Goal: Task Accomplishment & Management: Manage account settings

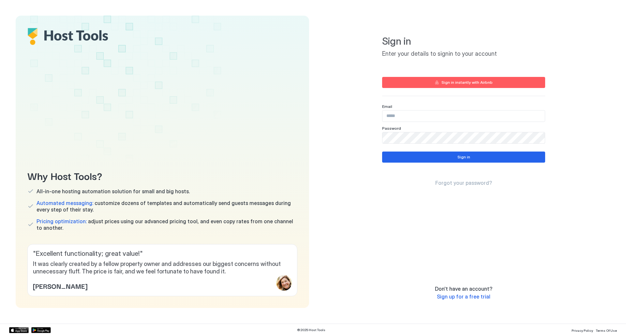
type input "**********"
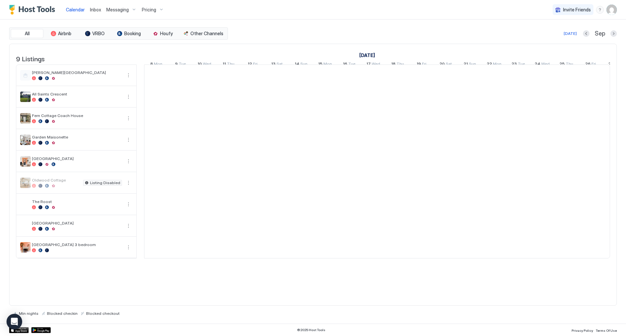
scroll to position [0, 362]
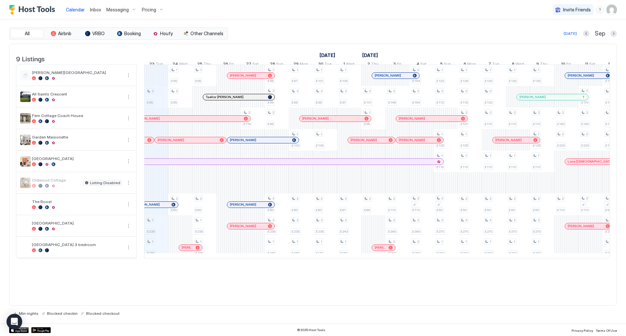
click at [148, 7] on span "Pricing" at bounding box center [149, 10] width 14 height 6
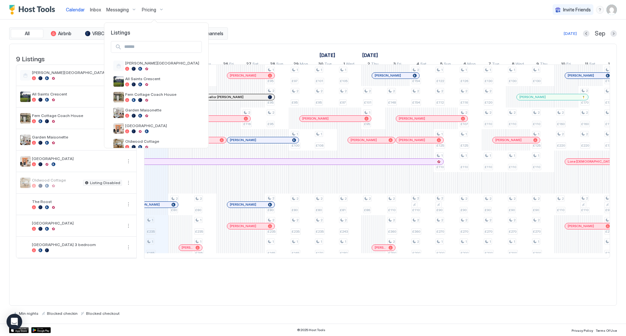
scroll to position [57, 0]
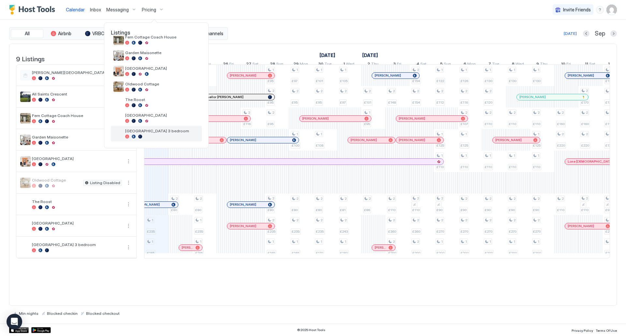
click at [142, 130] on span "[GEOGRAPHIC_DATA] 3 bedroom" at bounding box center [162, 131] width 74 height 5
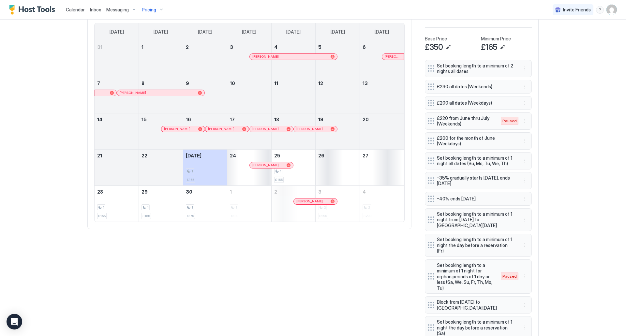
scroll to position [256, 0]
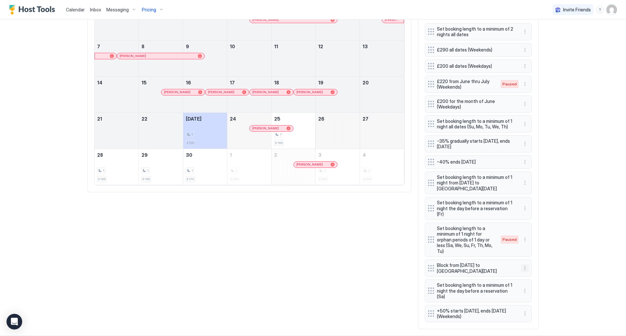
click at [522, 265] on button "More options" at bounding box center [525, 269] width 8 height 8
click at [529, 272] on span "Edit" at bounding box center [532, 271] width 7 height 5
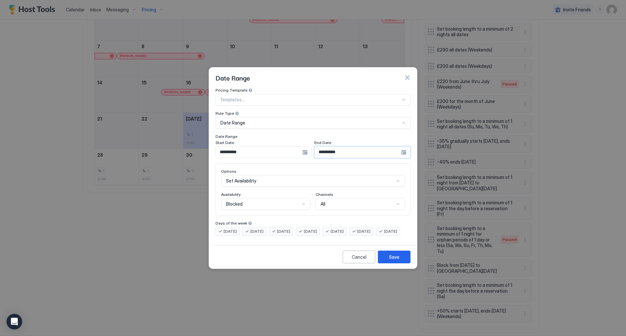
click at [361, 147] on input "**********" at bounding box center [358, 152] width 86 height 11
click at [406, 74] on button "button" at bounding box center [407, 77] width 7 height 7
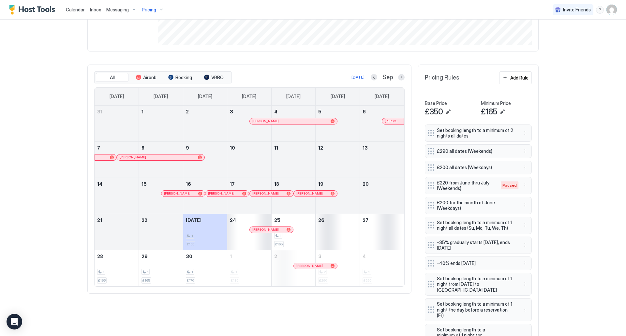
scroll to position [154, 0]
click at [527, 206] on button "More options" at bounding box center [525, 206] width 8 height 8
click at [529, 224] on span "Pause" at bounding box center [535, 225] width 12 height 5
click at [398, 75] on div at bounding box center [401, 77] width 7 height 7
click at [400, 78] on button "Next month" at bounding box center [401, 77] width 7 height 7
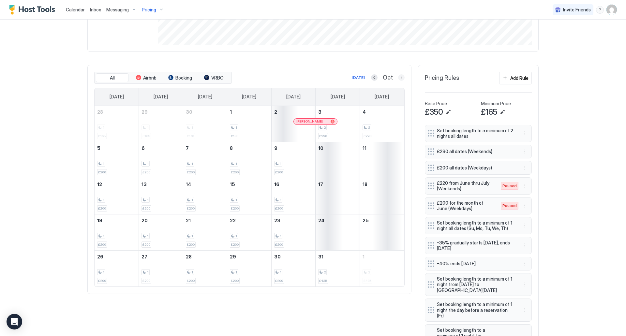
click at [400, 78] on button "Next month" at bounding box center [401, 77] width 7 height 7
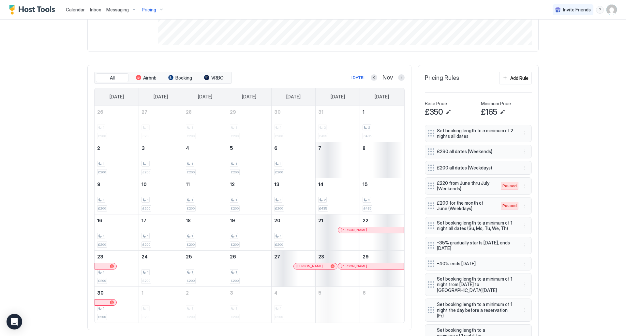
click at [343, 232] on div "[PERSON_NAME]" at bounding box center [371, 230] width 66 height 6
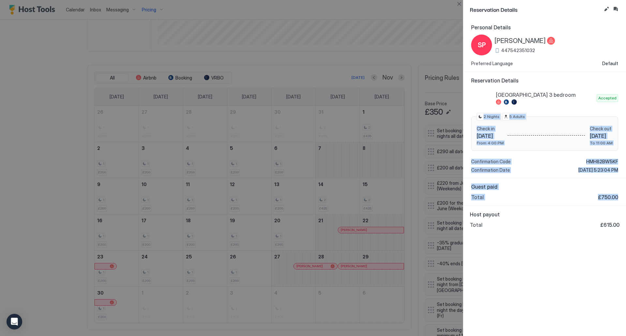
drag, startPoint x: 474, startPoint y: 125, endPoint x: 622, endPoint y: 197, distance: 164.1
click at [622, 197] on div "Personal Details SP [PERSON_NAME] 447542351032 Preferred Language Default Reser…" at bounding box center [545, 177] width 163 height 317
click at [622, 197] on div "Guest paid Total £750.00" at bounding box center [545, 192] width 163 height 28
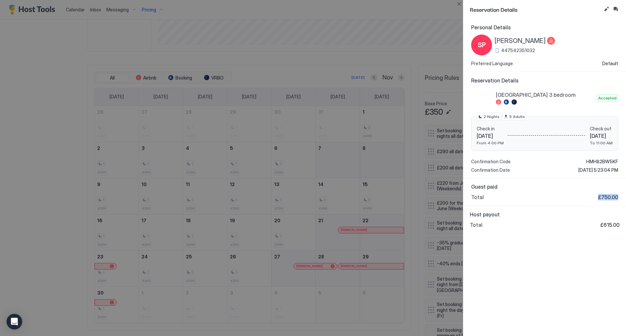
drag, startPoint x: 535, startPoint y: 194, endPoint x: 623, endPoint y: 198, distance: 88.5
click at [623, 198] on div "Guest paid Total £750.00" at bounding box center [545, 192] width 163 height 28
click at [366, 227] on div at bounding box center [313, 168] width 626 height 336
click at [364, 213] on div at bounding box center [313, 168] width 626 height 336
click at [459, 4] on button "Close" at bounding box center [459, 4] width 8 height 8
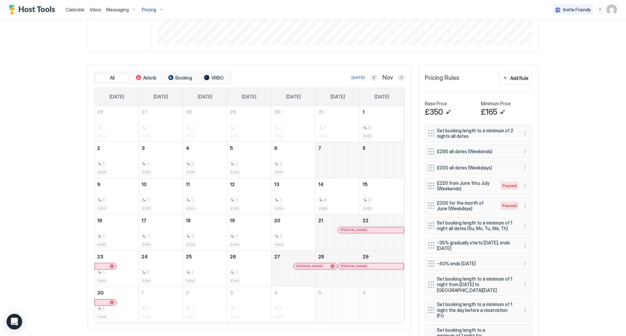
click at [348, 269] on div "[PERSON_NAME]" at bounding box center [371, 267] width 66 height 6
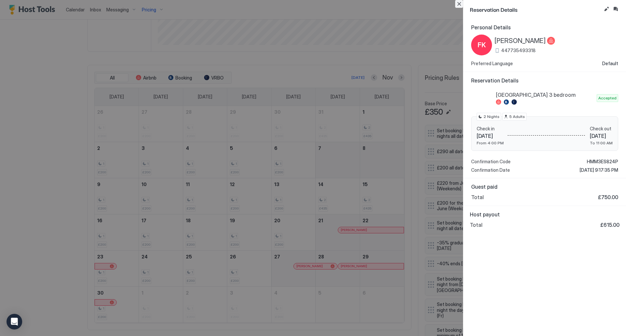
click at [460, 4] on button "Close" at bounding box center [459, 4] width 8 height 8
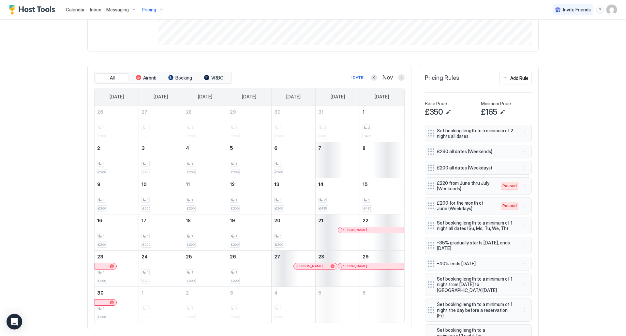
click at [398, 77] on button "Next month" at bounding box center [401, 77] width 7 height 7
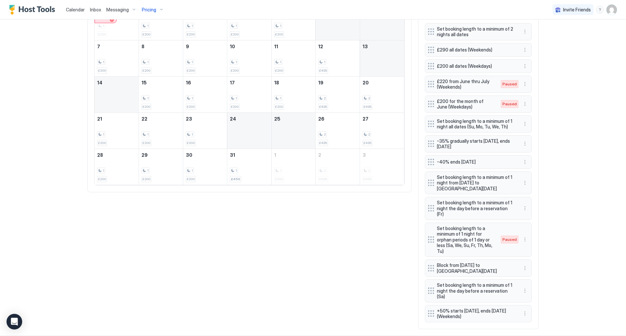
scroll to position [0, 0]
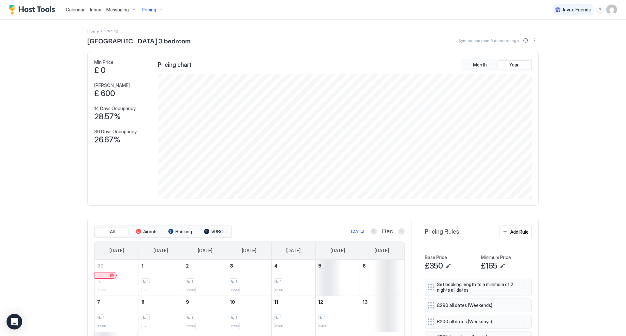
click at [154, 12] on span "Pricing" at bounding box center [149, 10] width 14 height 6
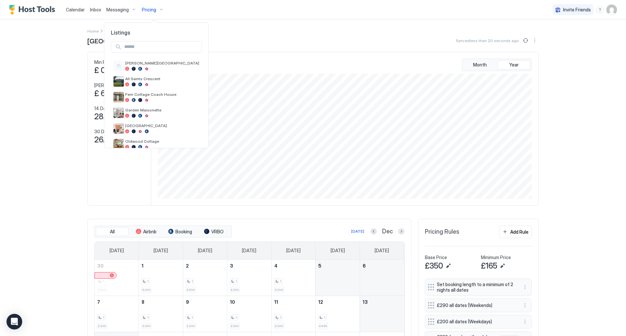
scroll to position [57, 0]
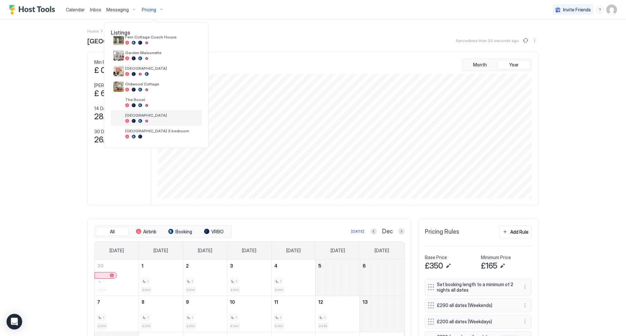
click at [143, 120] on div at bounding box center [162, 121] width 74 height 4
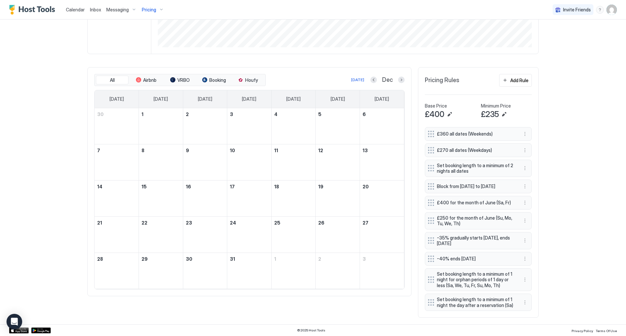
scroll to position [155, 0]
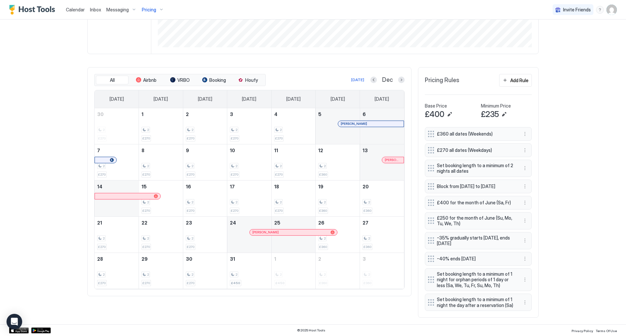
click at [0, 0] on div at bounding box center [0, 0] width 0 height 0
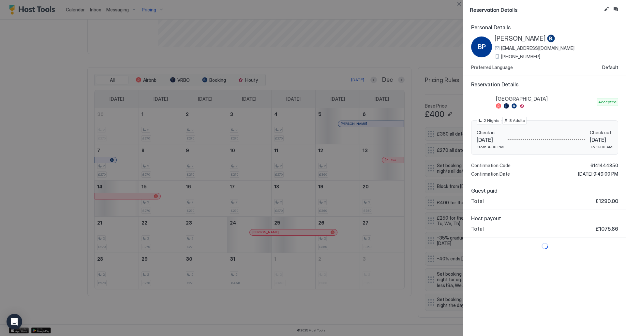
click at [427, 68] on div at bounding box center [313, 168] width 626 height 336
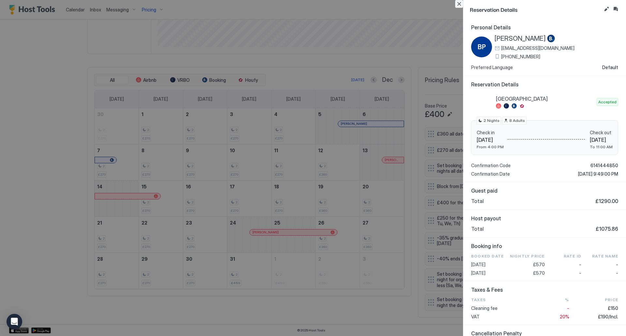
click at [459, 5] on button "Close" at bounding box center [459, 4] width 8 height 8
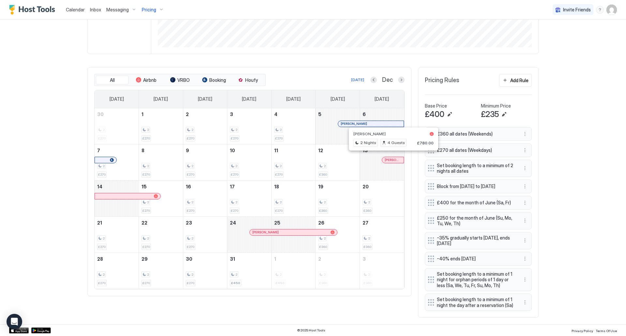
click at [391, 158] on div at bounding box center [393, 160] width 5 height 5
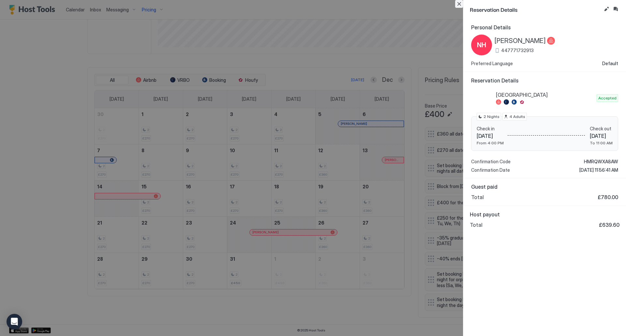
click at [459, 5] on button "Close" at bounding box center [459, 4] width 8 height 8
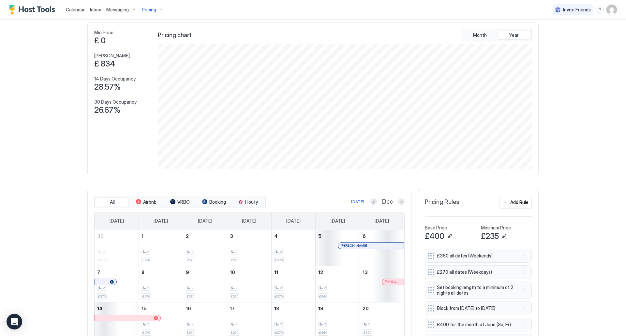
scroll to position [0, 0]
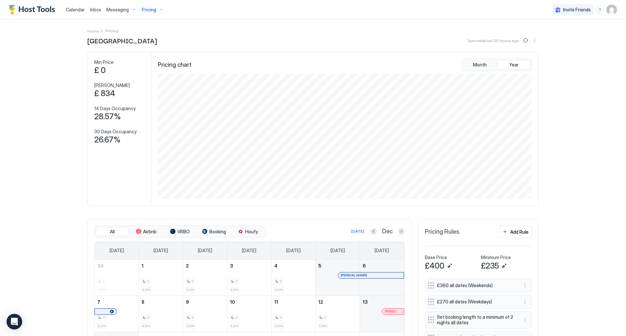
click at [157, 11] on div "Pricing" at bounding box center [152, 9] width 27 height 11
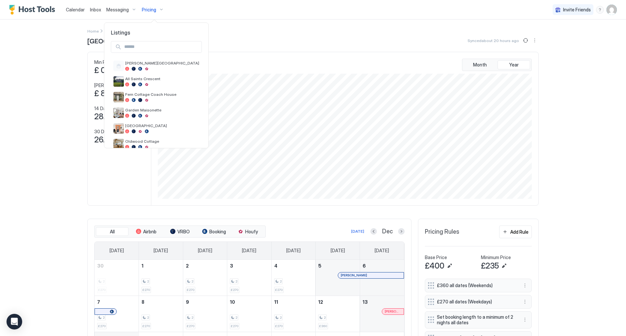
scroll to position [57, 0]
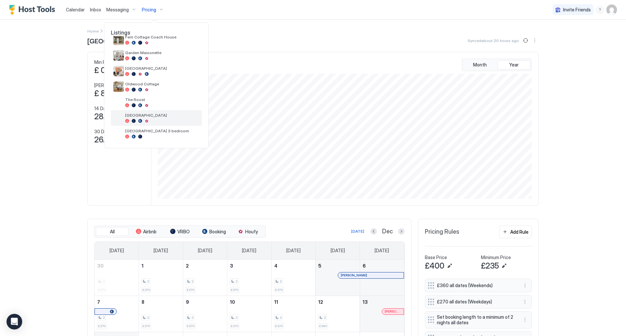
click at [146, 114] on span "[GEOGRAPHIC_DATA]" at bounding box center [162, 115] width 74 height 5
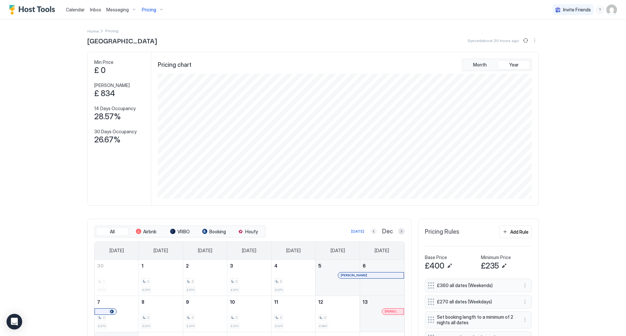
click at [371, 232] on button "Previous month" at bounding box center [374, 231] width 7 height 7
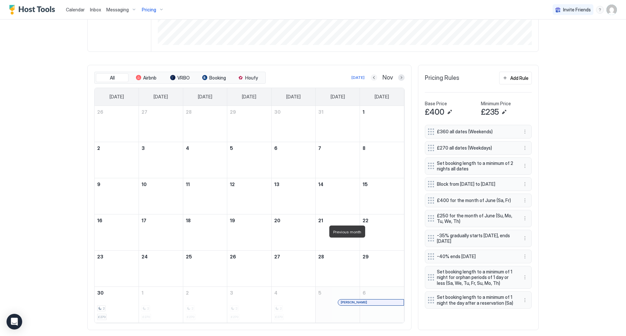
scroll to position [166, 0]
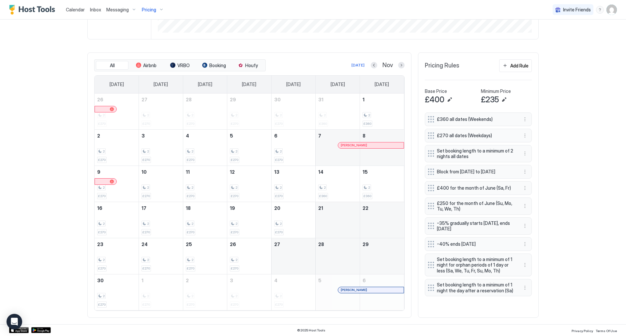
click at [346, 144] on div at bounding box center [347, 145] width 5 height 5
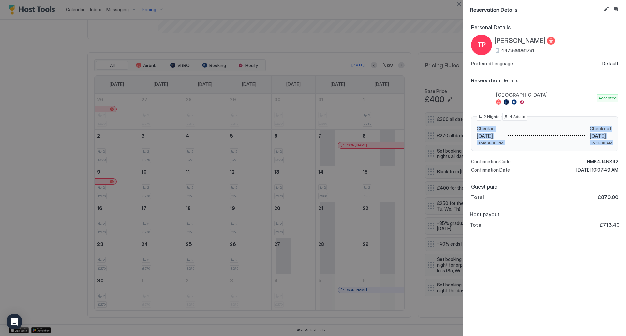
drag, startPoint x: 473, startPoint y: 124, endPoint x: 607, endPoint y: 140, distance: 134.7
click at [607, 140] on div "Check in [DATE] From 4:00 PM Check out [DATE] To 11:00 AM 2 Nights 4 Adults" at bounding box center [544, 133] width 147 height 35
click at [607, 140] on div "Check out [DATE] To 11:00 AM" at bounding box center [601, 136] width 23 height 20
click at [607, 9] on button "Edit reservation" at bounding box center [607, 9] width 8 height 8
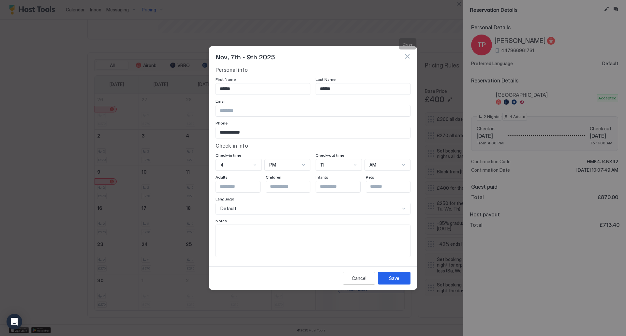
click at [407, 55] on button "button" at bounding box center [407, 56] width 7 height 7
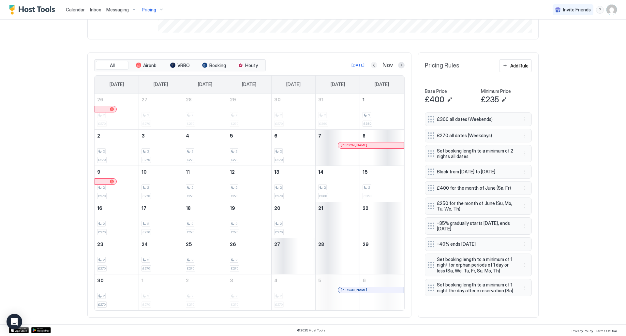
click at [373, 66] on button "Previous month" at bounding box center [374, 65] width 7 height 7
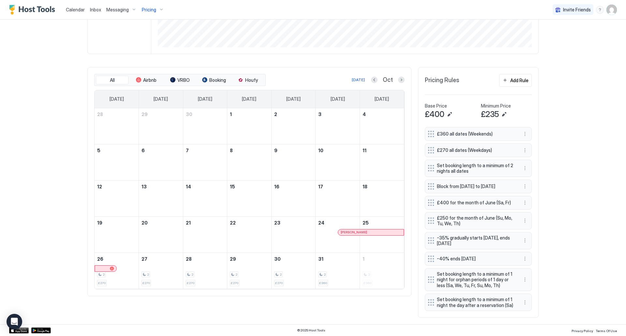
scroll to position [155, 0]
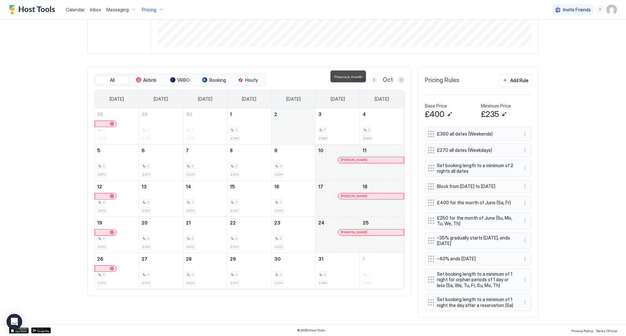
click at [371, 77] on button "Previous month" at bounding box center [374, 80] width 7 height 7
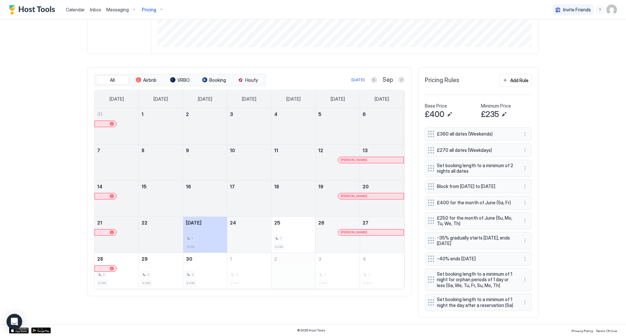
scroll to position [0, 0]
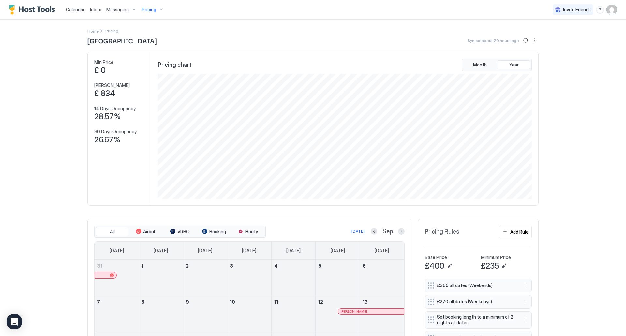
click at [159, 11] on div "Pricing" at bounding box center [152, 9] width 27 height 11
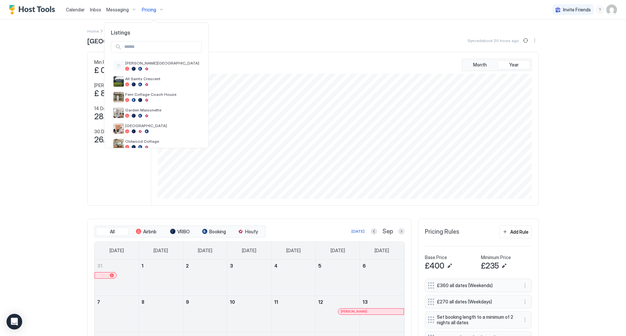
scroll to position [57, 0]
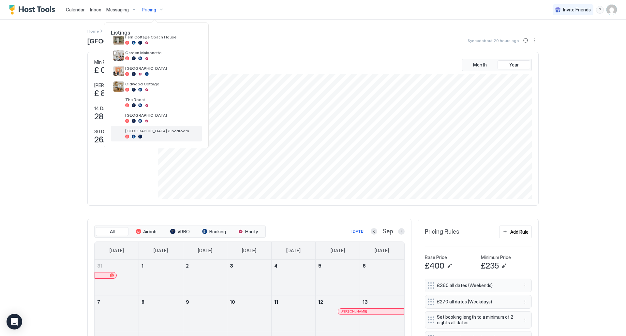
click at [156, 131] on span "[GEOGRAPHIC_DATA] 3 bedroom" at bounding box center [162, 131] width 74 height 5
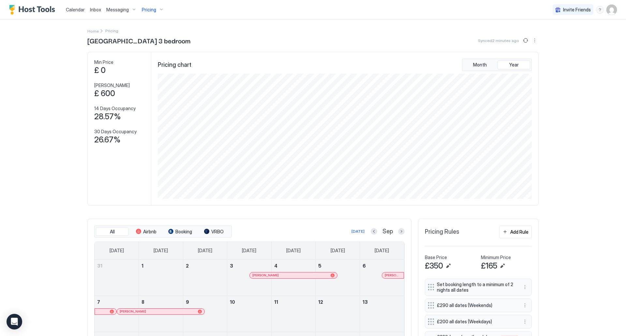
click at [155, 13] on div "Pricing" at bounding box center [152, 9] width 27 height 11
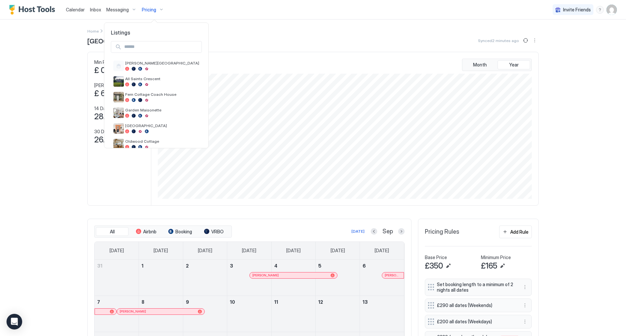
scroll to position [57, 0]
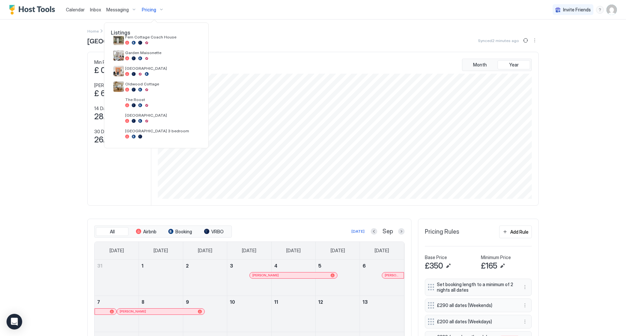
click at [40, 185] on div at bounding box center [313, 168] width 626 height 336
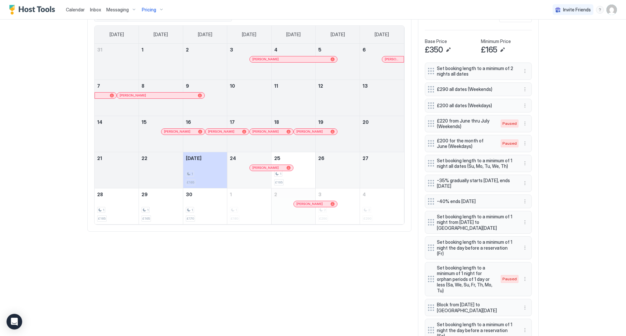
scroll to position [133, 0]
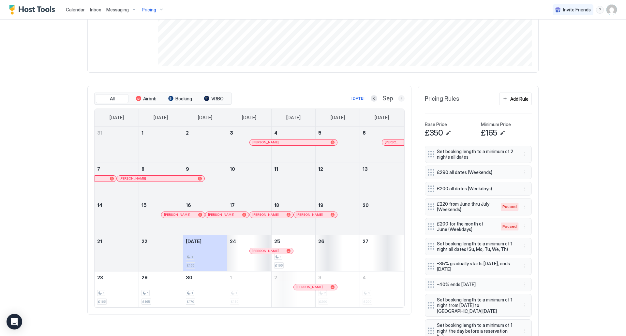
click at [398, 98] on button "Next month" at bounding box center [401, 98] width 7 height 7
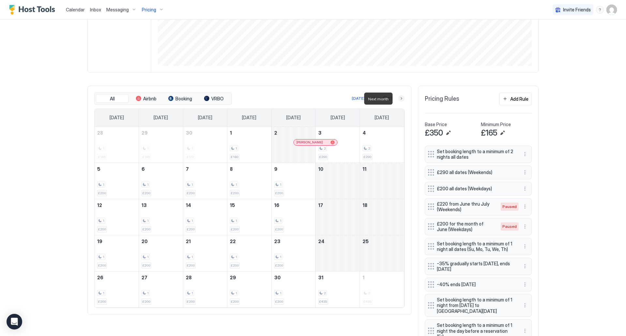
click at [398, 98] on button "Next month" at bounding box center [401, 98] width 7 height 7
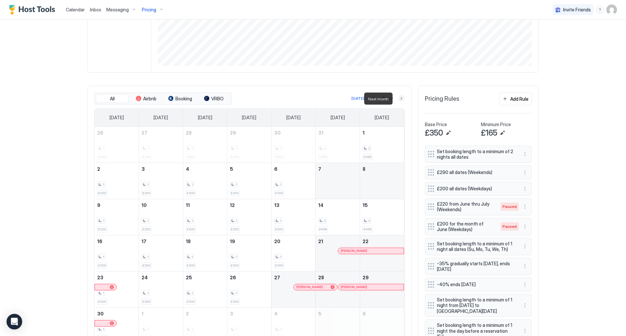
click at [398, 98] on button "Next month" at bounding box center [401, 98] width 7 height 7
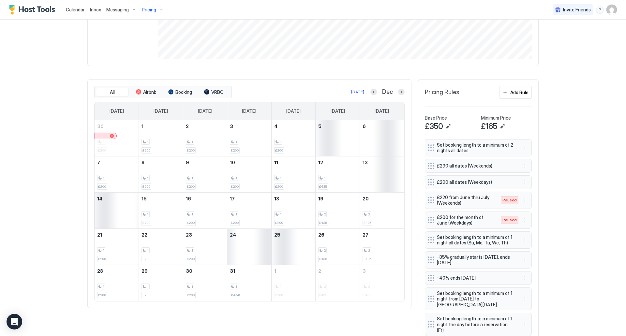
scroll to position [140, 0]
click at [402, 90] on button "Next month" at bounding box center [401, 91] width 7 height 7
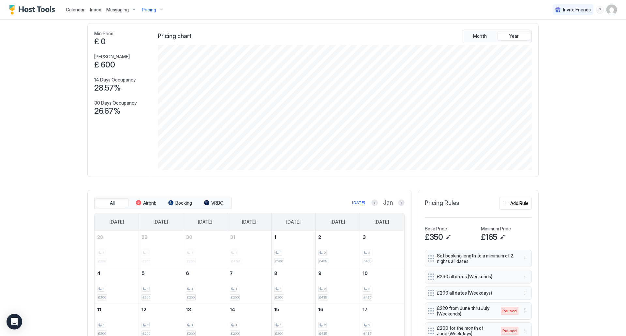
scroll to position [0, 0]
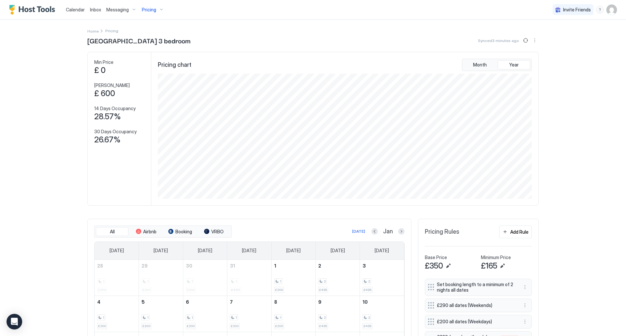
click at [150, 4] on button "Pricing" at bounding box center [152, 9] width 27 height 19
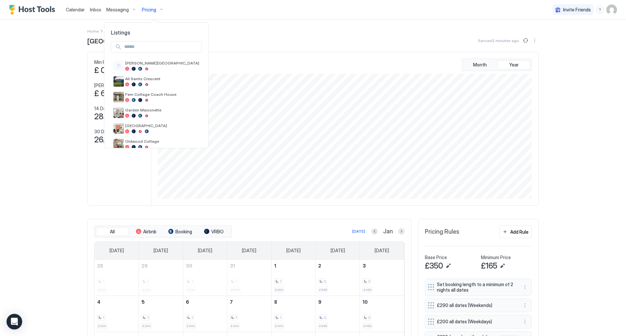
scroll to position [57, 0]
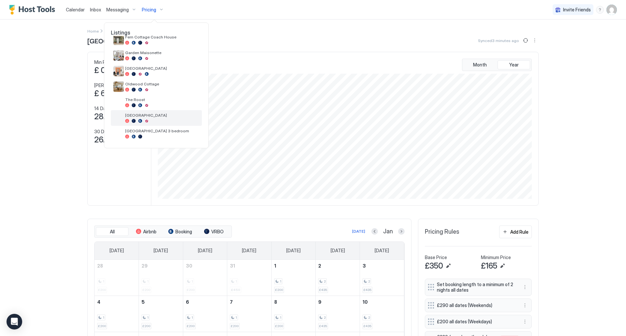
click at [139, 118] on span "[GEOGRAPHIC_DATA]" at bounding box center [162, 115] width 74 height 5
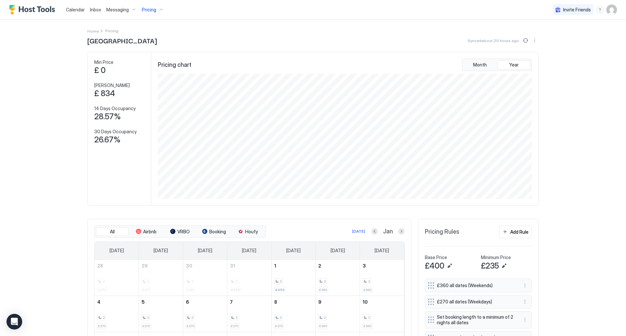
click at [152, 10] on span "Pricing" at bounding box center [149, 10] width 14 height 6
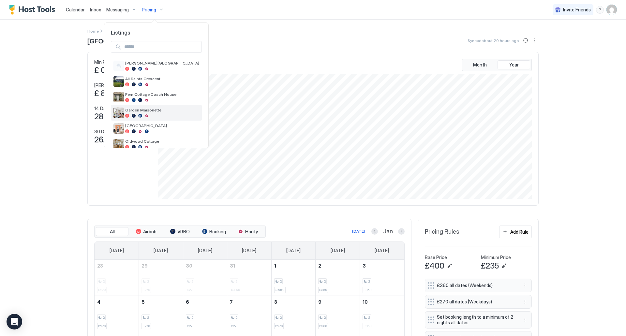
click at [142, 108] on span "Garden Maisonette" at bounding box center [162, 110] width 74 height 5
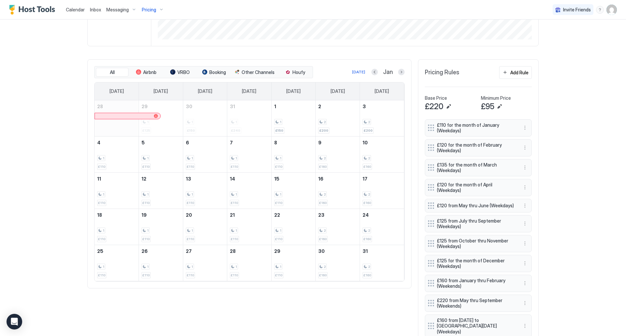
scroll to position [160, 0]
click at [373, 72] on button "Previous month" at bounding box center [375, 71] width 7 height 7
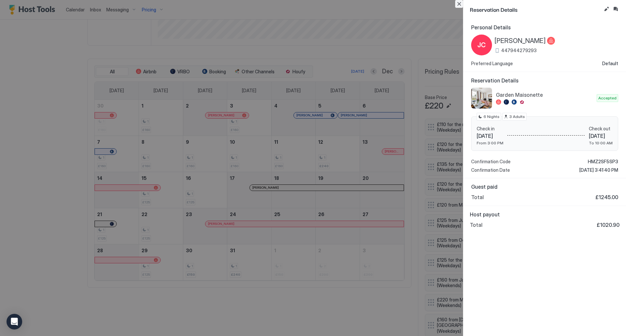
click at [459, 5] on button "Close" at bounding box center [459, 4] width 8 height 8
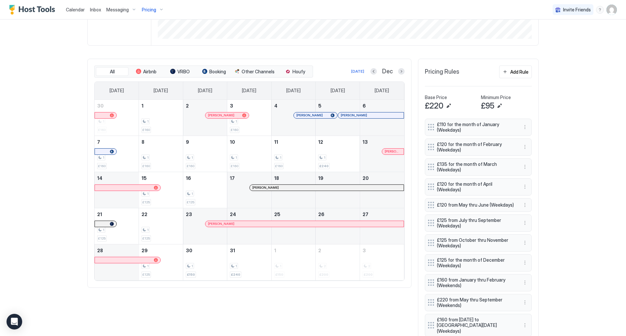
click at [300, 189] on div at bounding box center [301, 187] width 5 height 5
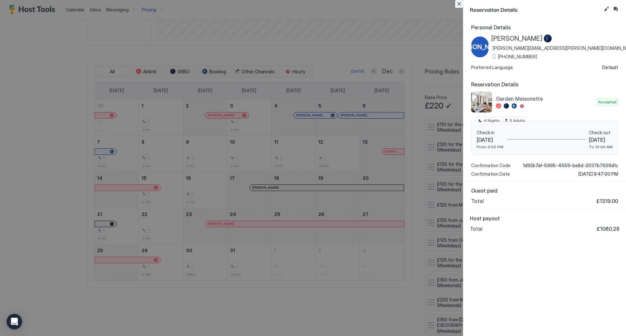
click at [460, 4] on button "Close" at bounding box center [459, 4] width 8 height 8
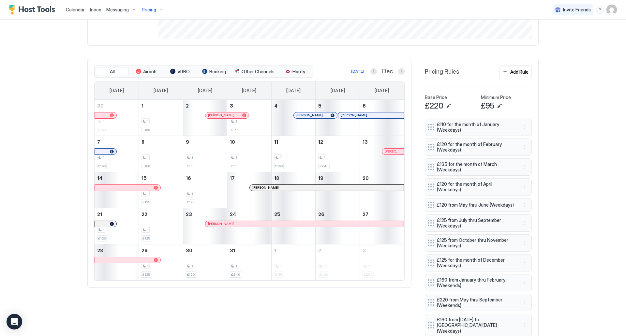
click at [394, 152] on div at bounding box center [396, 151] width 5 height 5
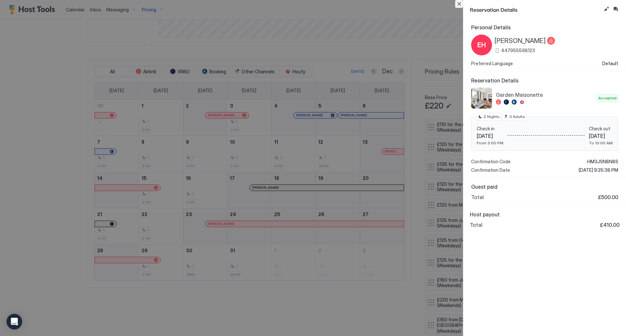
click at [460, 5] on button "Close" at bounding box center [459, 4] width 8 height 8
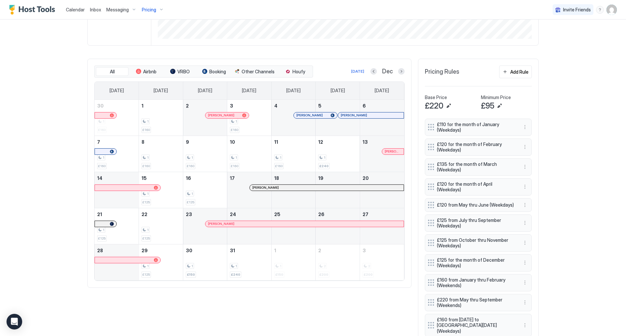
click at [366, 116] on div at bounding box center [367, 115] width 5 height 5
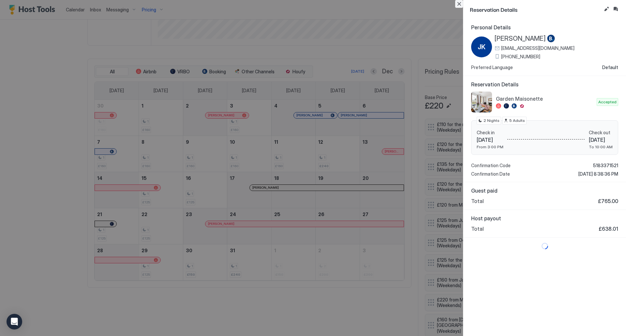
click at [459, 5] on button "Close" at bounding box center [459, 4] width 8 height 8
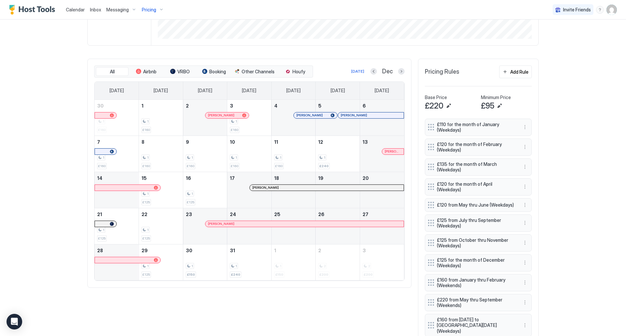
click at [299, 116] on div at bounding box center [301, 115] width 5 height 5
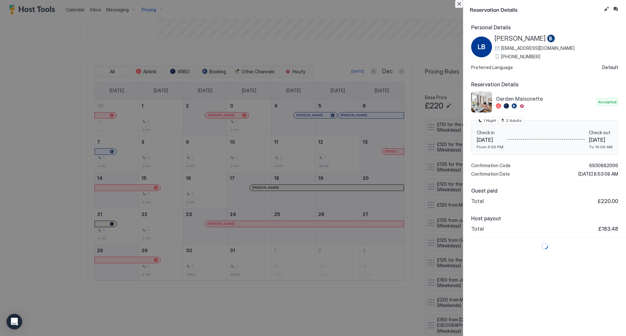
click at [460, 3] on button "Close" at bounding box center [459, 4] width 8 height 8
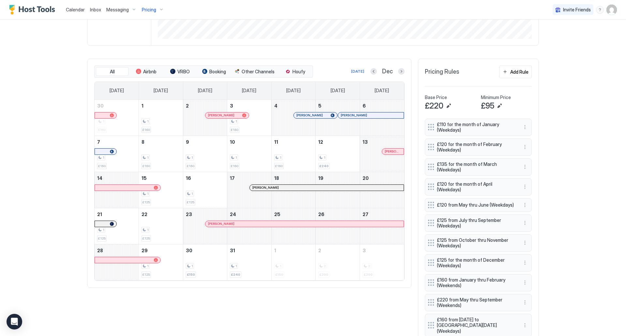
click at [226, 117] on div at bounding box center [228, 115] width 5 height 5
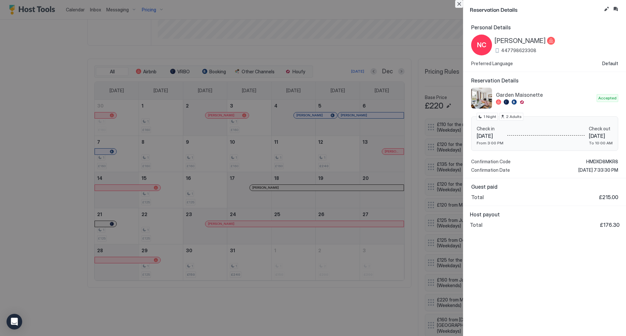
click at [457, 3] on button "Close" at bounding box center [459, 4] width 8 height 8
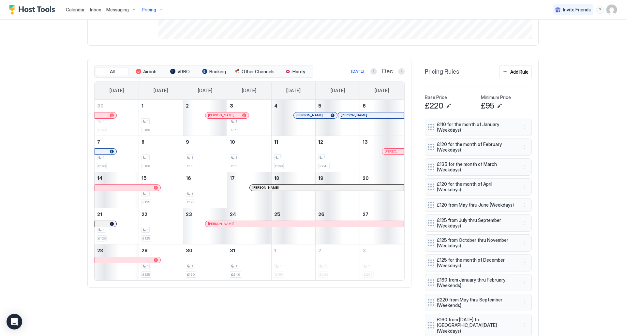
click at [275, 225] on div at bounding box center [277, 224] width 5 height 5
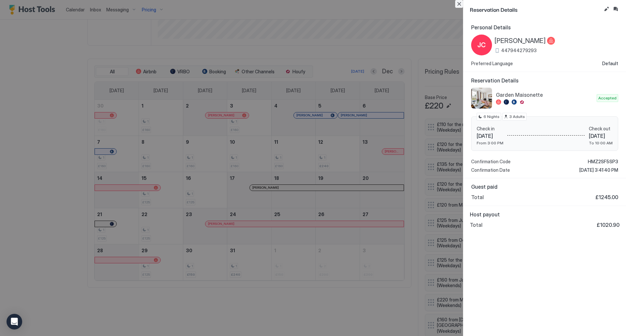
click at [461, 4] on button "Close" at bounding box center [459, 4] width 8 height 8
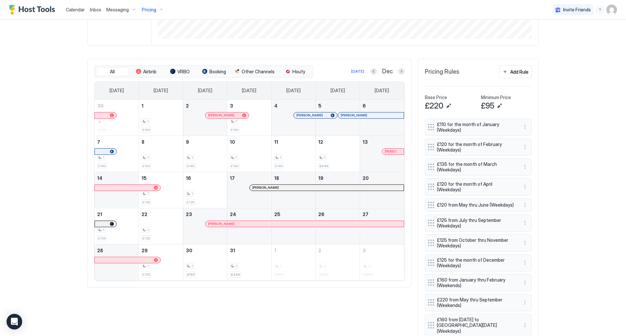
click at [318, 192] on div "December 19, 2025" at bounding box center [338, 190] width 44 height 36
click at [326, 190] on div at bounding box center [323, 187] width 5 height 5
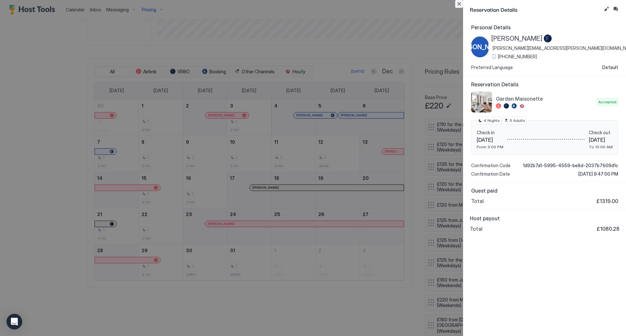
click at [460, 4] on button "Close" at bounding box center [459, 4] width 8 height 8
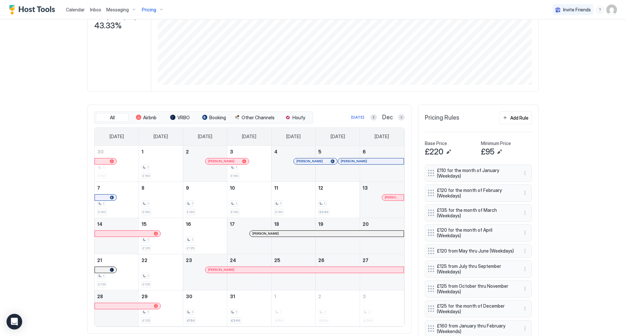
scroll to position [114, 0]
click at [371, 119] on button "Previous month" at bounding box center [374, 118] width 7 height 7
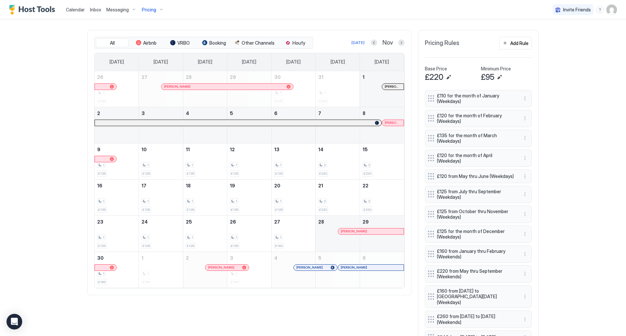
scroll to position [158, 0]
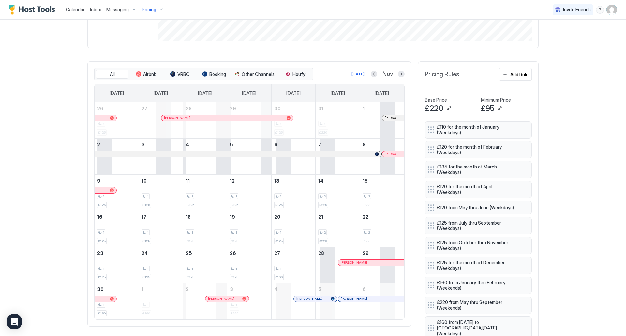
click at [389, 118] on div at bounding box center [391, 117] width 5 height 5
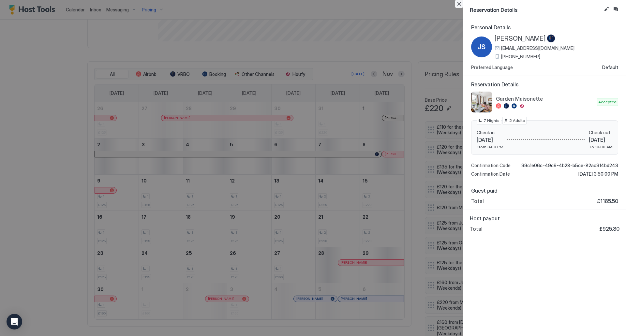
click at [460, 3] on button "Close" at bounding box center [459, 4] width 8 height 8
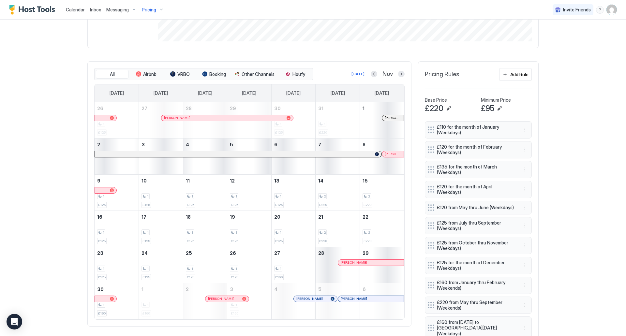
click at [392, 154] on div at bounding box center [394, 154] width 5 height 5
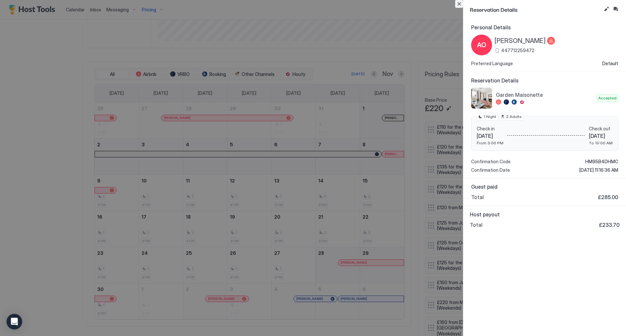
click at [458, 1] on button "Close" at bounding box center [459, 4] width 8 height 8
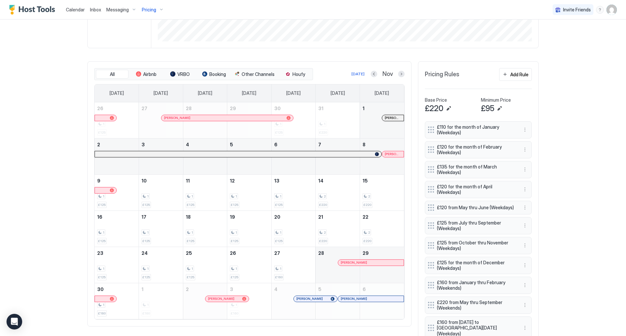
click at [351, 264] on div at bounding box center [353, 262] width 5 height 5
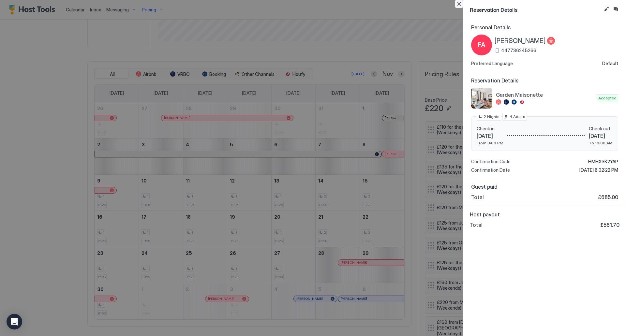
click at [460, 2] on button "Close" at bounding box center [459, 4] width 8 height 8
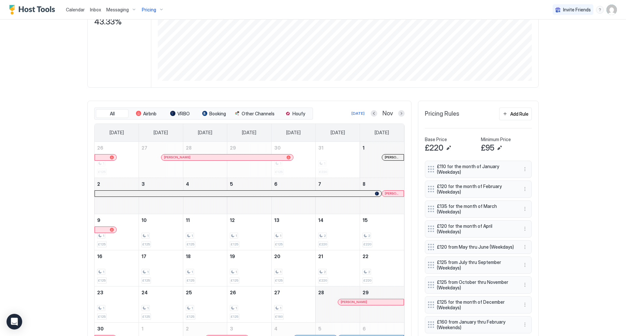
scroll to position [116, 0]
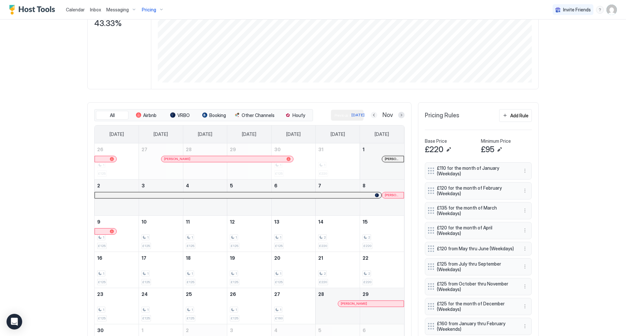
click at [374, 116] on button "Previous month" at bounding box center [374, 115] width 7 height 7
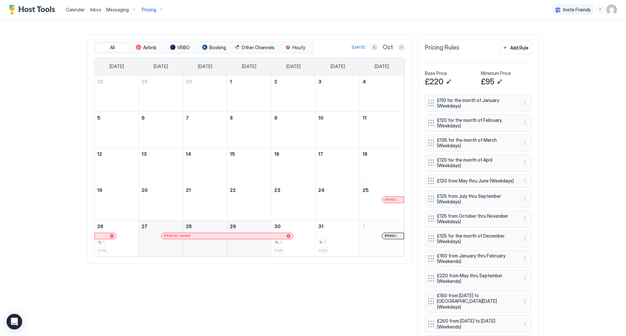
scroll to position [186, 0]
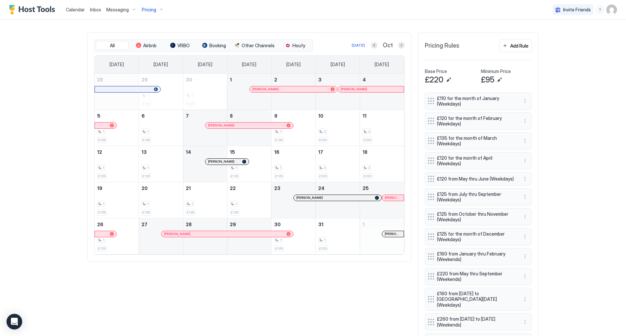
click at [231, 232] on div "[PERSON_NAME]" at bounding box center [224, 234] width 120 height 4
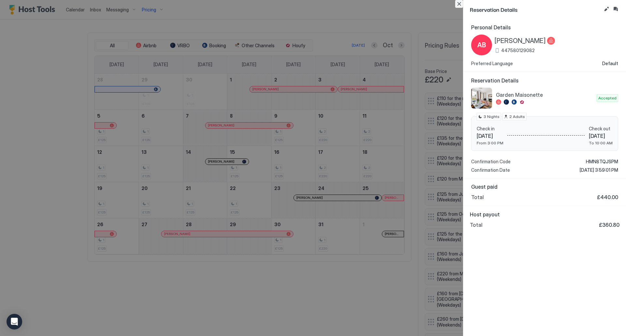
click at [462, 5] on button "Close" at bounding box center [459, 4] width 8 height 8
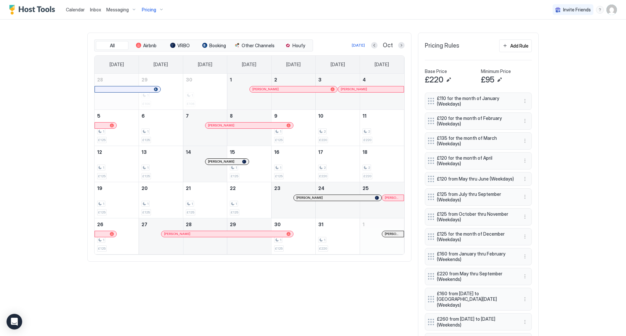
click at [400, 197] on div "[PERSON_NAME]" at bounding box center [393, 198] width 22 height 4
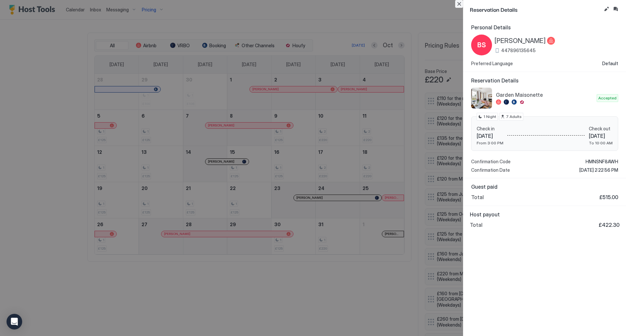
click at [459, 6] on button "Close" at bounding box center [459, 4] width 8 height 8
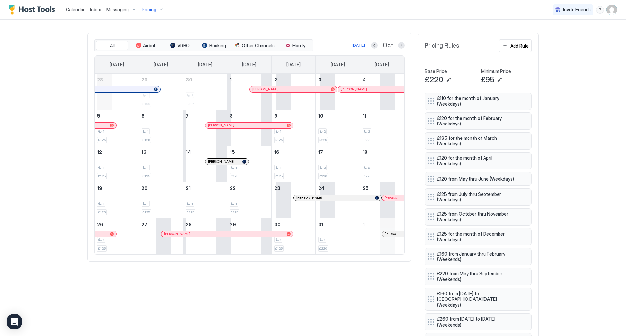
click at [313, 198] on div at bounding box center [315, 197] width 5 height 5
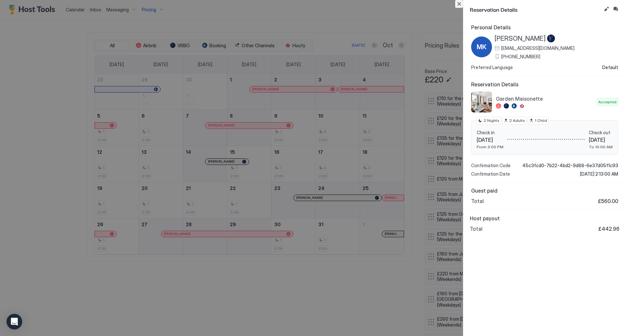
click at [461, 5] on button "Close" at bounding box center [459, 4] width 8 height 8
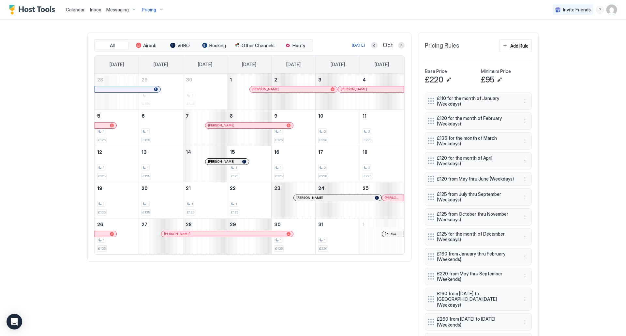
click at [0, 0] on div at bounding box center [0, 0] width 0 height 0
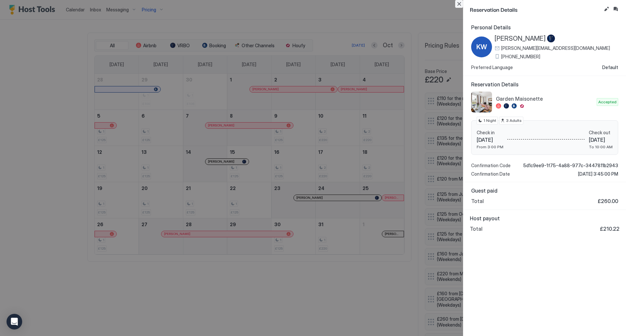
click at [458, 2] on button "Close" at bounding box center [459, 4] width 8 height 8
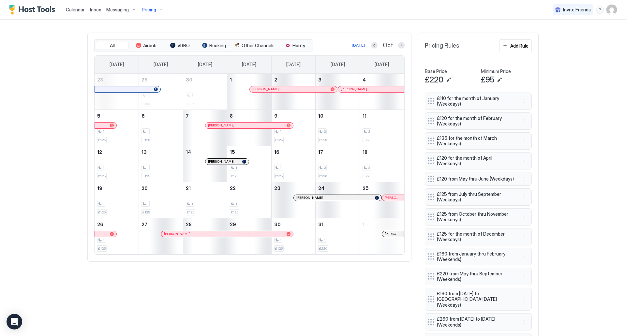
click at [264, 125] on div at bounding box center [266, 125] width 5 height 5
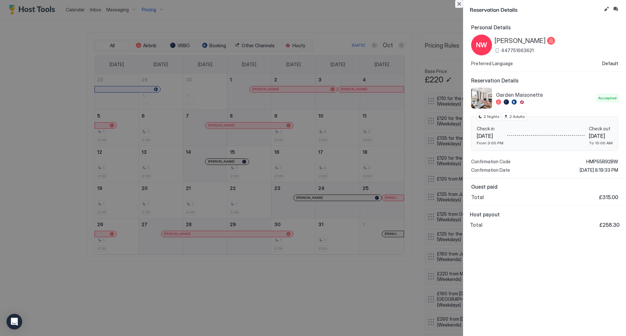
click at [460, 5] on button "Close" at bounding box center [459, 4] width 8 height 8
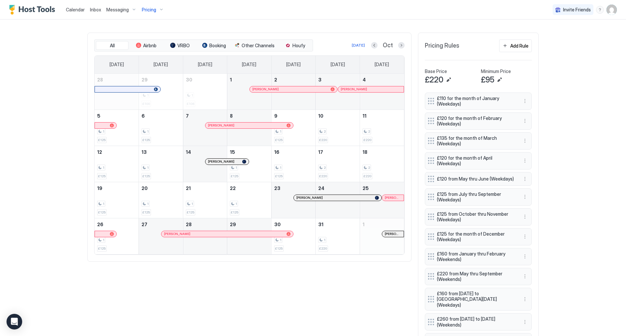
click at [242, 128] on div "[PERSON_NAME]" at bounding box center [249, 126] width 87 height 6
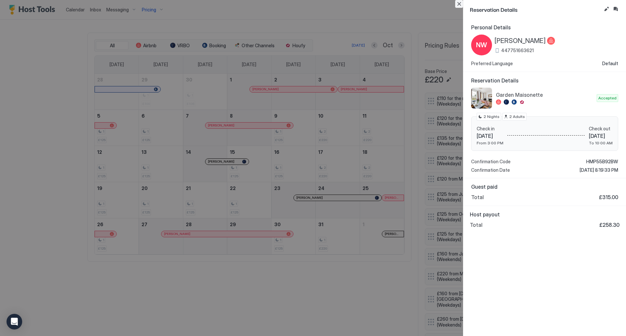
click at [462, 3] on button "Close" at bounding box center [459, 4] width 8 height 8
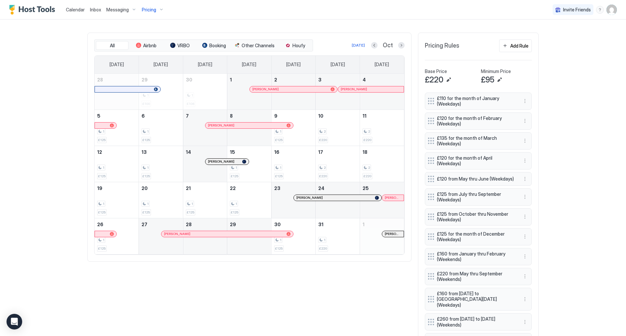
click at [369, 46] on div "[DATE] Oct" at bounding box center [359, 45] width 90 height 8
click at [374, 45] on button "Previous month" at bounding box center [374, 45] width 7 height 7
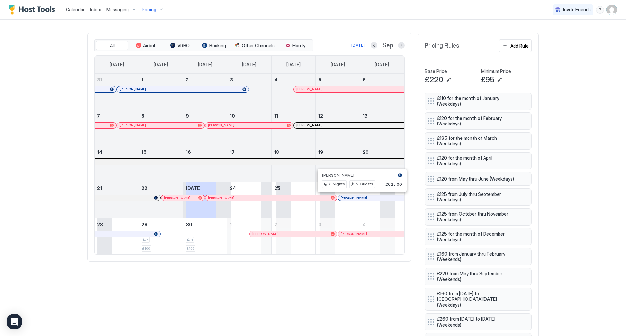
click at [360, 197] on div at bounding box center [362, 197] width 5 height 5
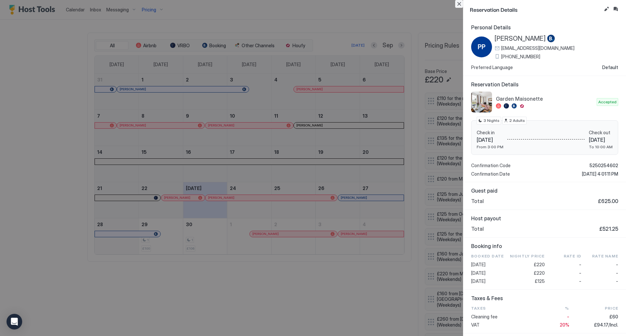
click at [457, 3] on button "Close" at bounding box center [459, 4] width 8 height 8
